Goal: Information Seeking & Learning: Find specific fact

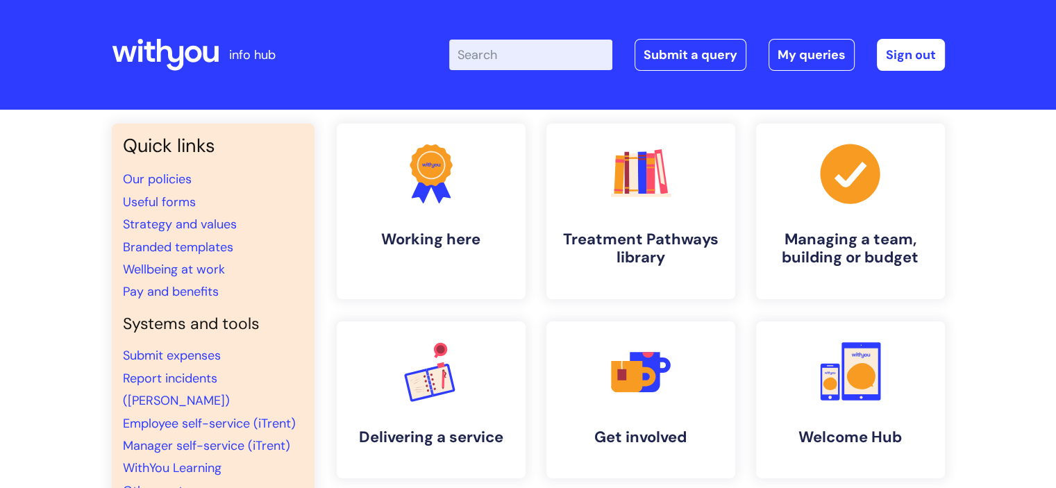
click at [575, 52] on input "Enter your search term here..." at bounding box center [530, 55] width 163 height 31
type input "blue light"
click button "Search" at bounding box center [0, 0] width 0 height 0
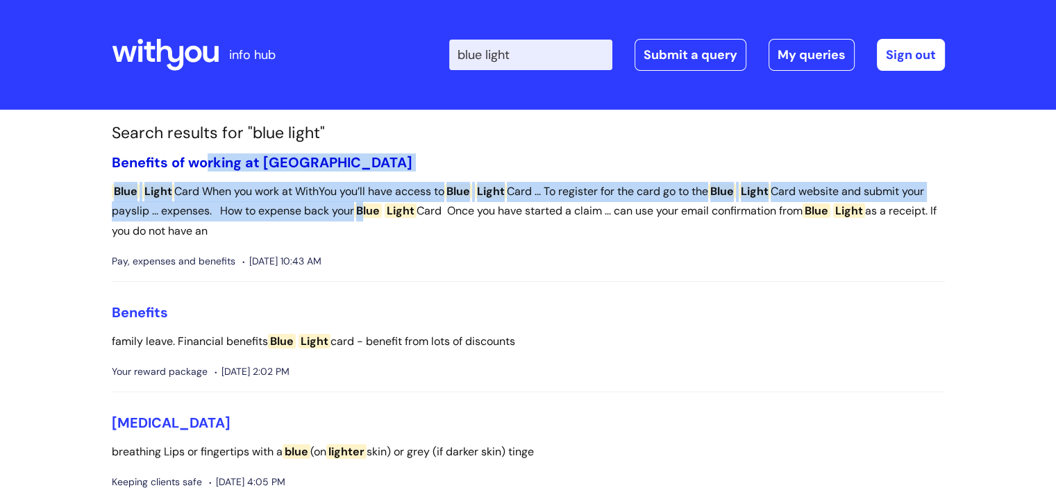
drag, startPoint x: 394, startPoint y: 203, endPoint x: 208, endPoint y: 162, distance: 190.3
click at [208, 162] on li "Benefits of working at WithYou Blue Light Card When you work at WithYou you’ll …" at bounding box center [528, 218] width 833 height 128
click at [208, 162] on link "Benefits of working at [GEOGRAPHIC_DATA]" at bounding box center [262, 162] width 301 height 18
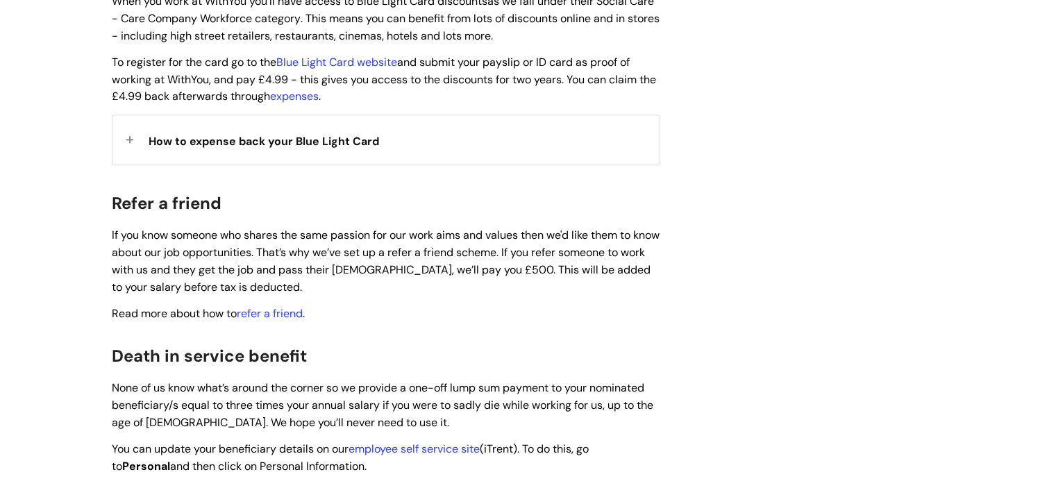
scroll to position [1552, 0]
click at [128, 119] on div "How to expense back your Blue Light Card" at bounding box center [385, 139] width 547 height 49
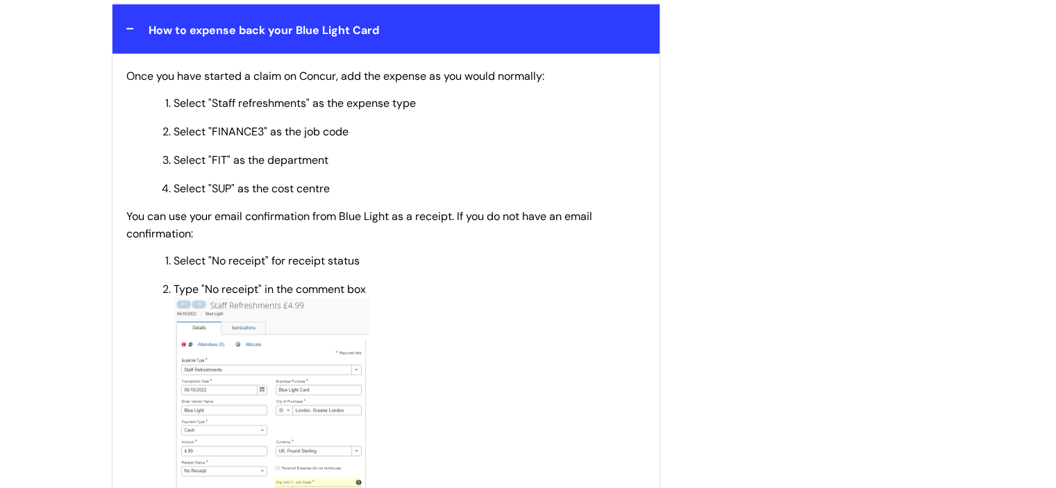
scroll to position [1663, 0]
